Goal: Navigation & Orientation: Find specific page/section

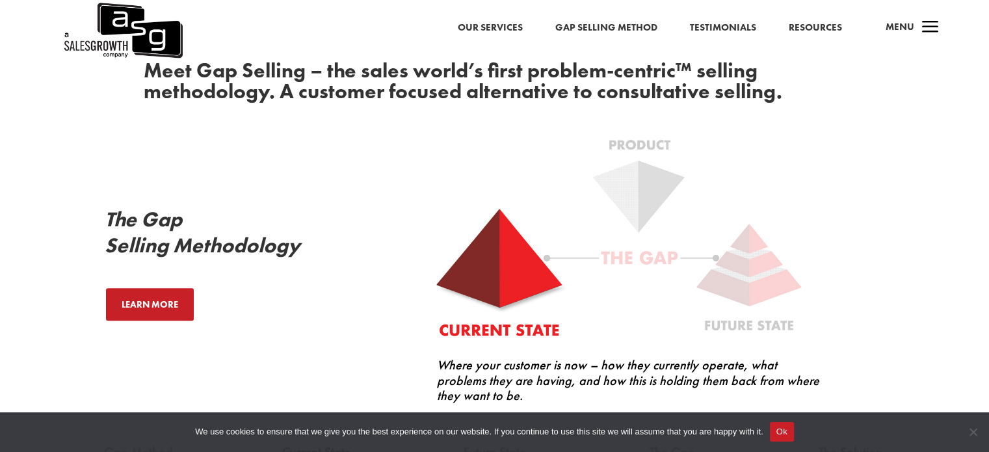
scroll to position [715, 0]
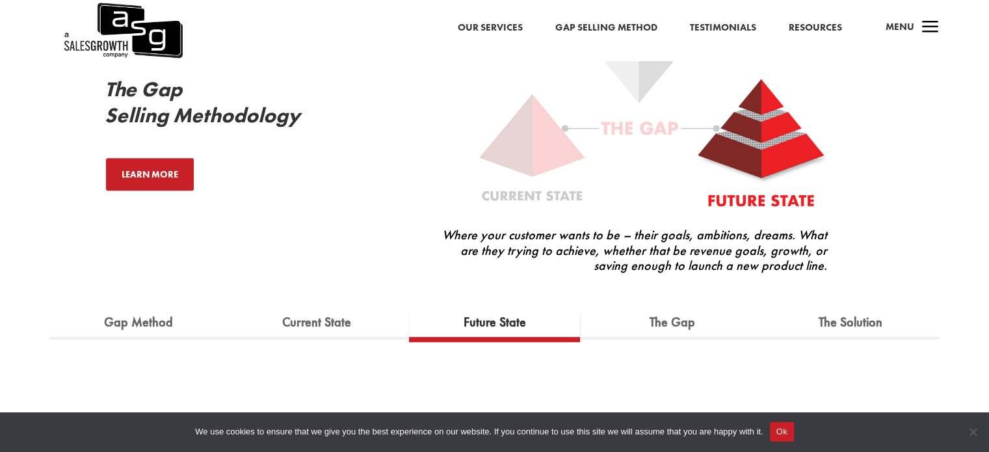
click at [465, 309] on link "Future State" at bounding box center [495, 322] width 82 height 29
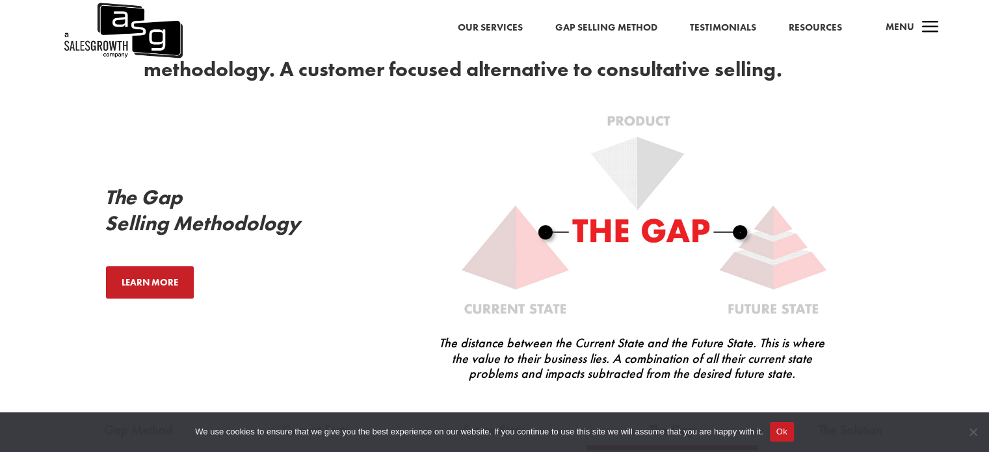
scroll to position [585, 0]
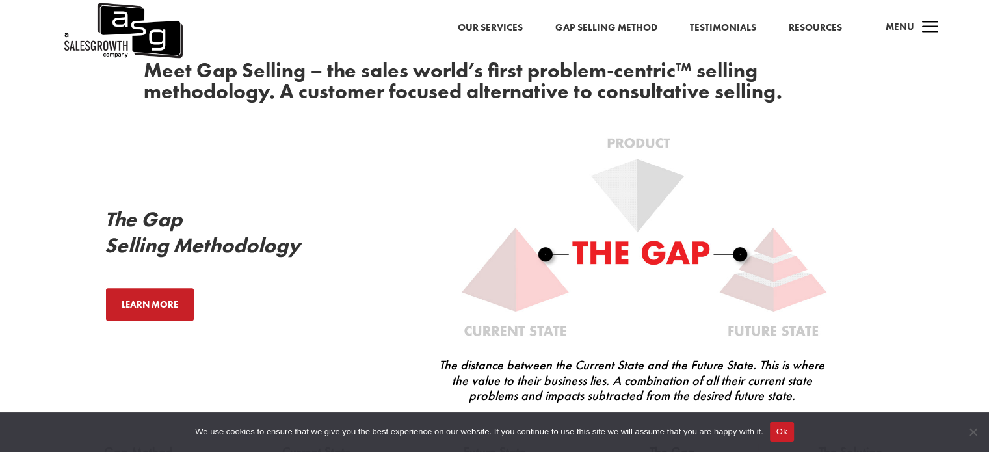
click at [617, 27] on link "Gap Selling Method" at bounding box center [606, 27] width 102 height 17
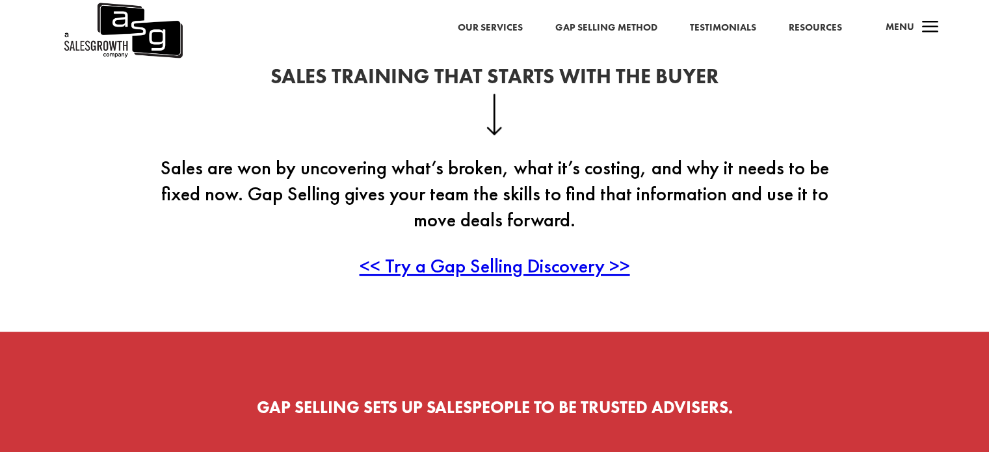
scroll to position [221, 0]
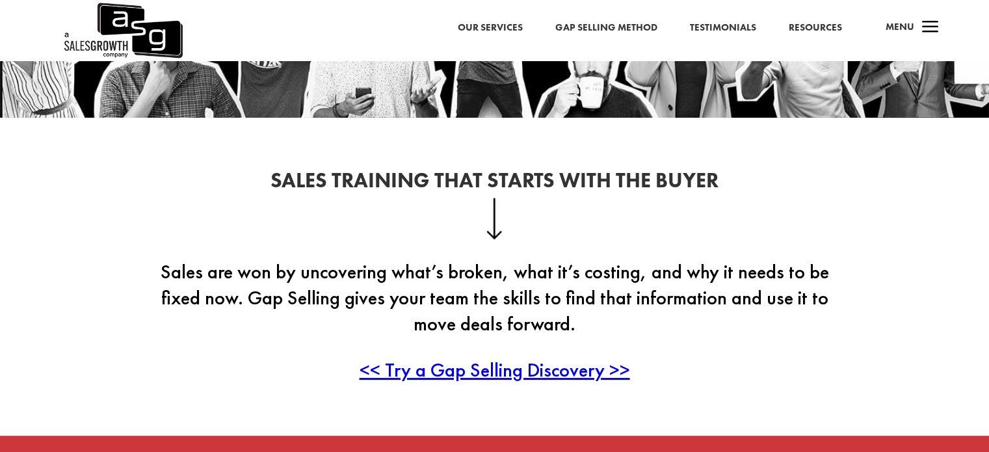
click at [463, 371] on span "<< Try a Gap Selling Discovery >>" at bounding box center [494, 369] width 270 height 25
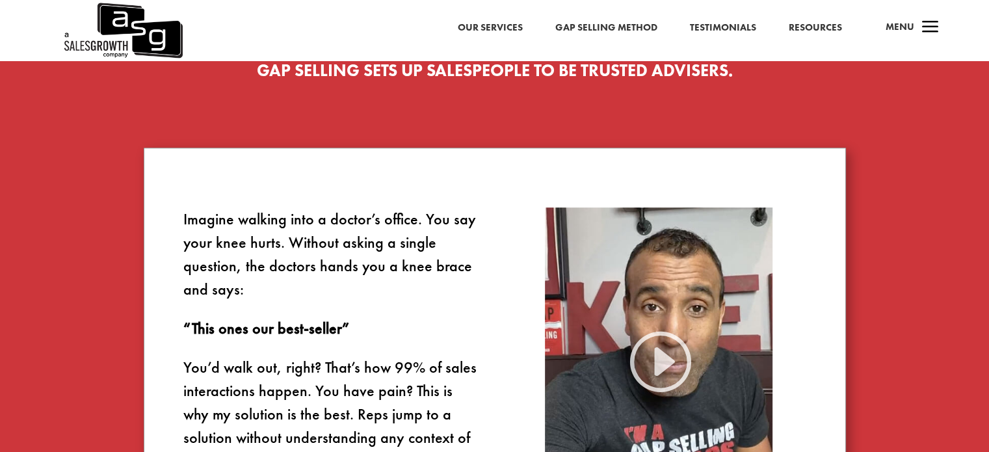
scroll to position [416, 0]
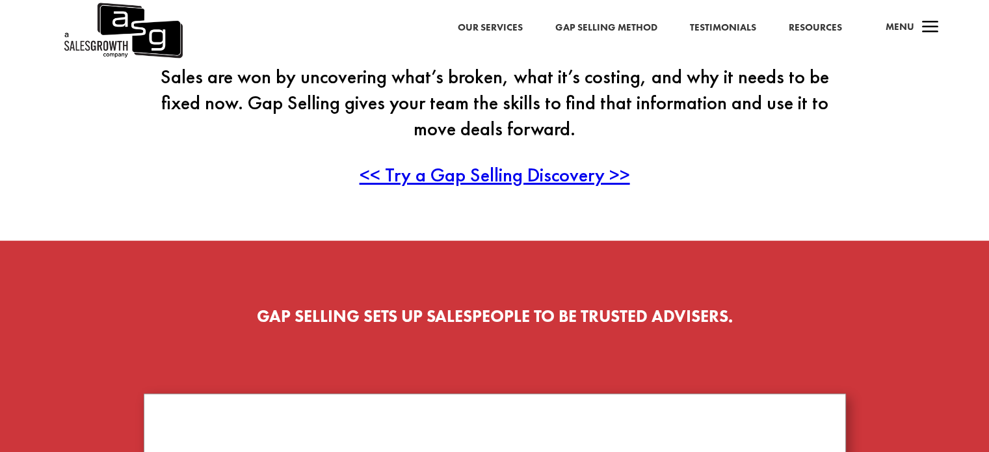
click at [502, 28] on link "Our Services" at bounding box center [490, 27] width 65 height 17
